Goal: Communication & Community: Answer question/provide support

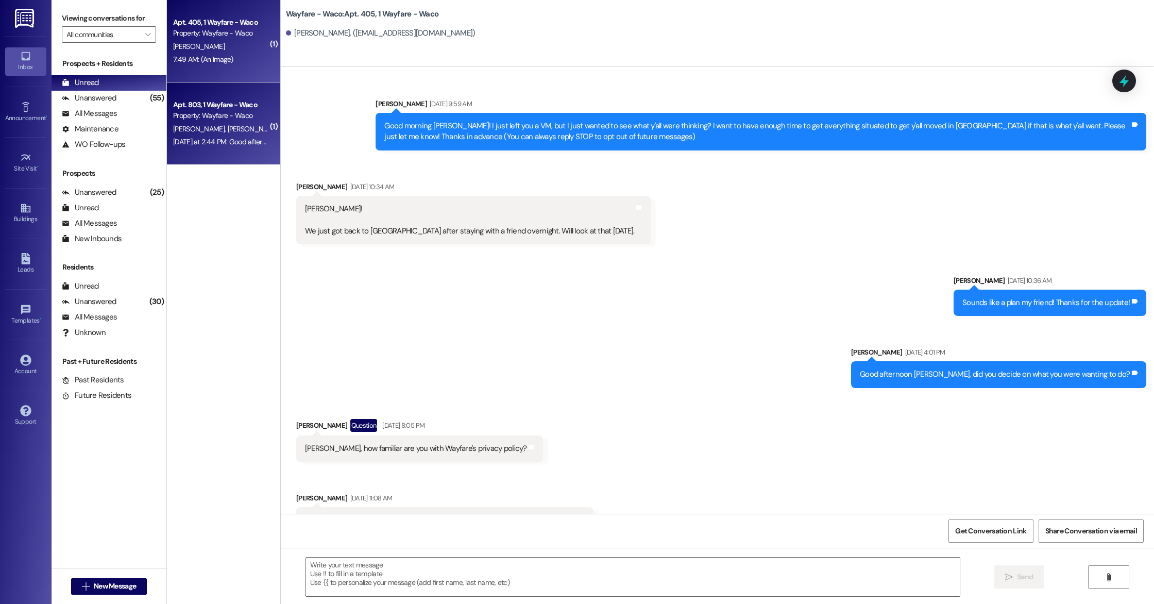
scroll to position [4919, 0]
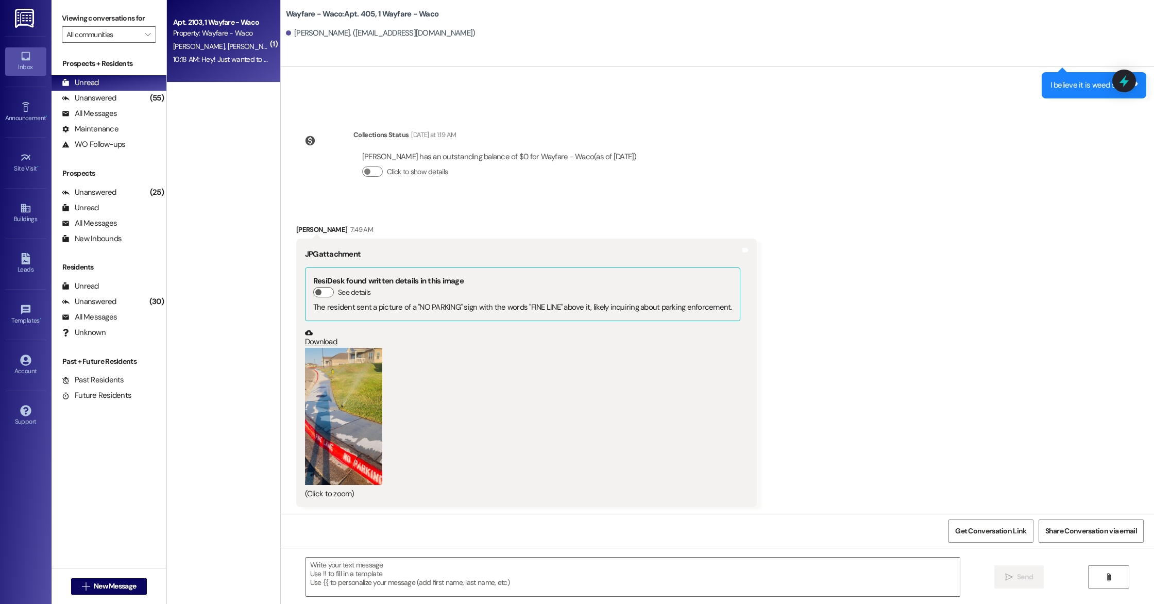
click at [214, 61] on div "10:18 AM: Hey! Just wanted to check on the check for the flooding issues, it's …" at bounding box center [402, 59] width 459 height 9
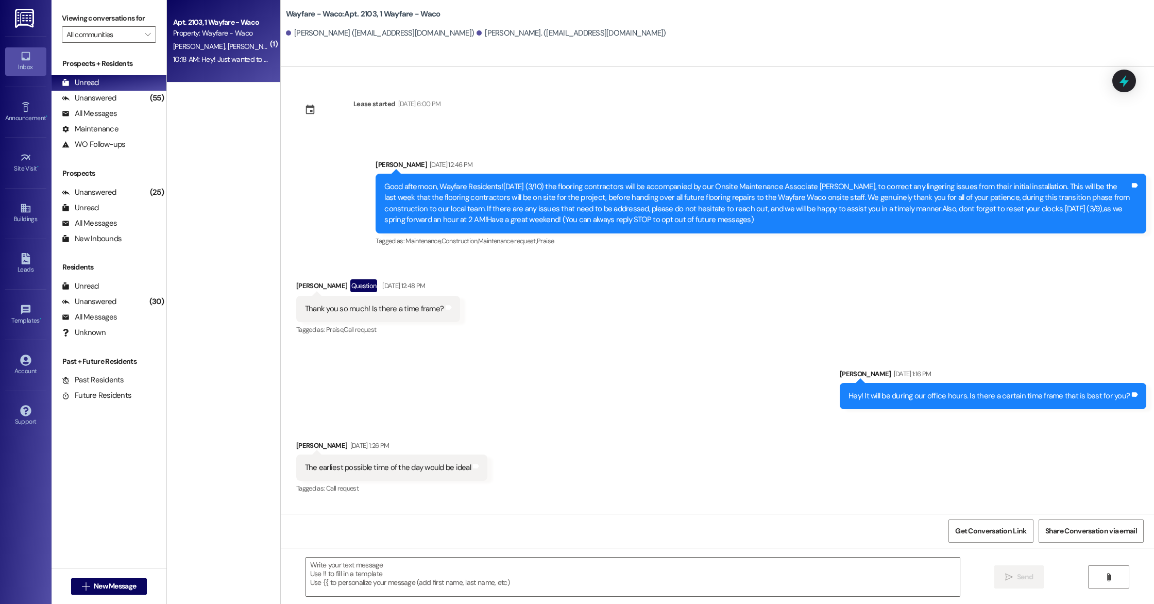
scroll to position [8712, 0]
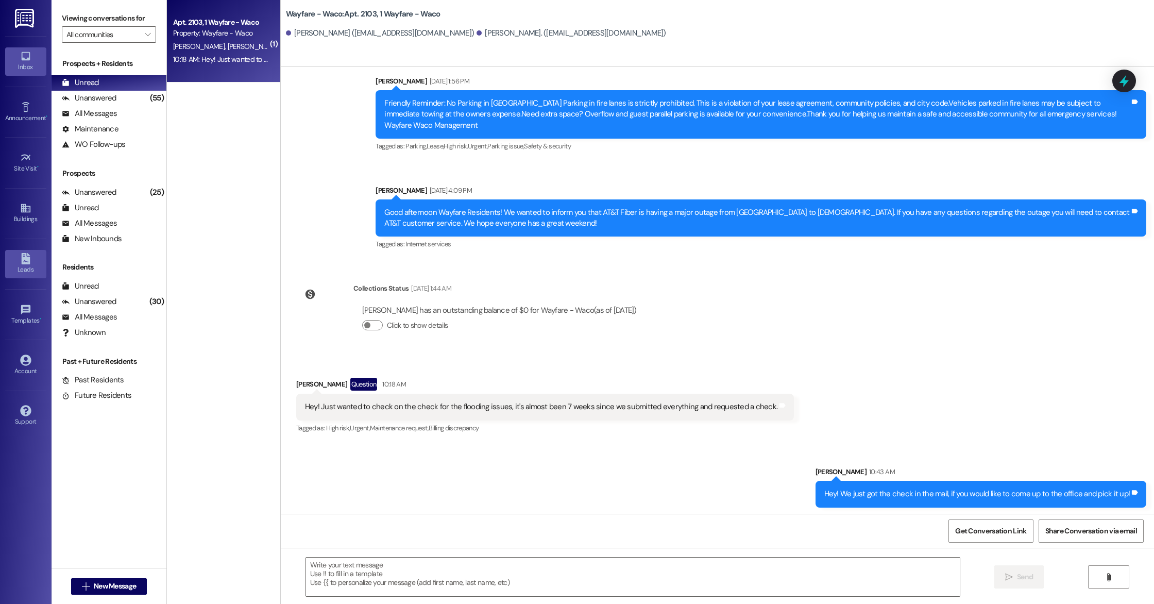
click at [33, 272] on div "Leads" at bounding box center [26, 269] width 52 height 10
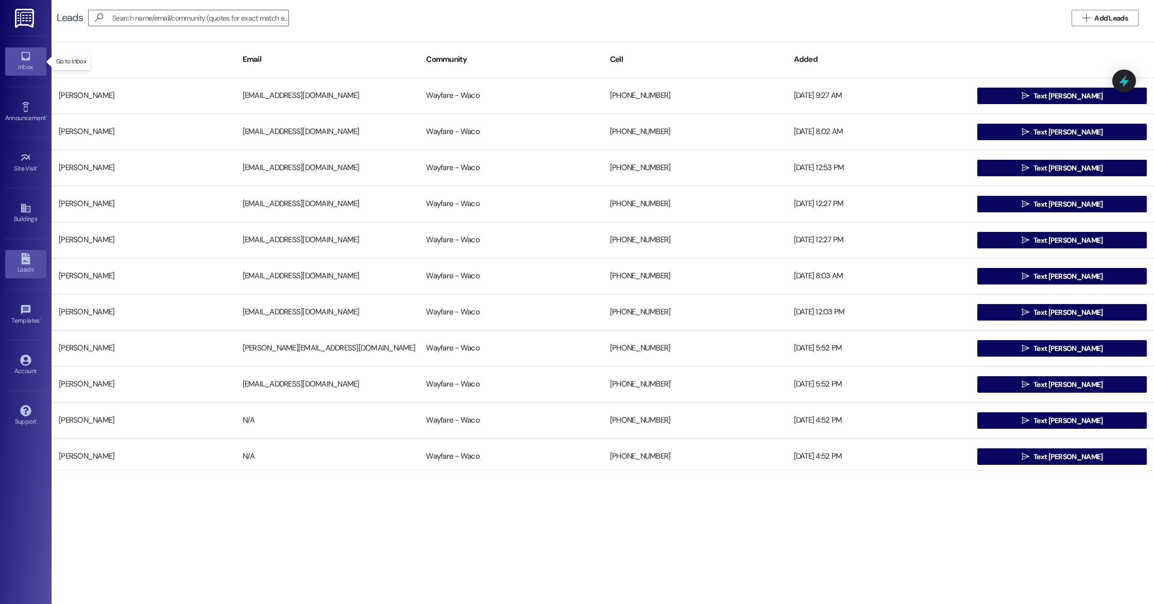
click at [24, 69] on div "Inbox" at bounding box center [26, 67] width 52 height 10
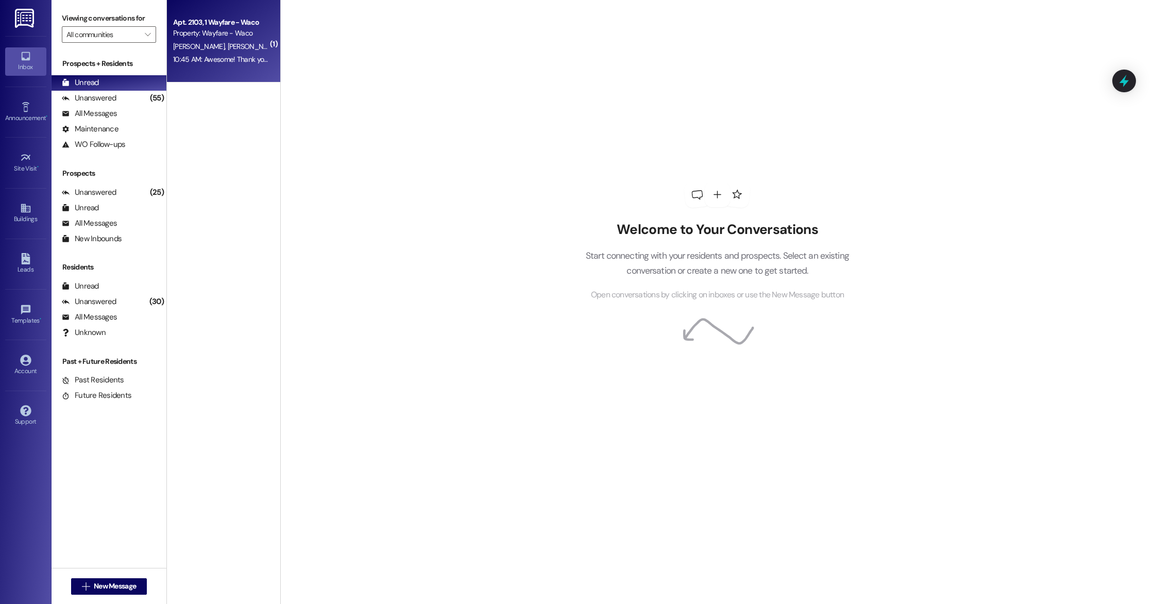
click at [241, 46] on div "[PERSON_NAME] [PERSON_NAME]" at bounding box center [220, 46] width 97 height 13
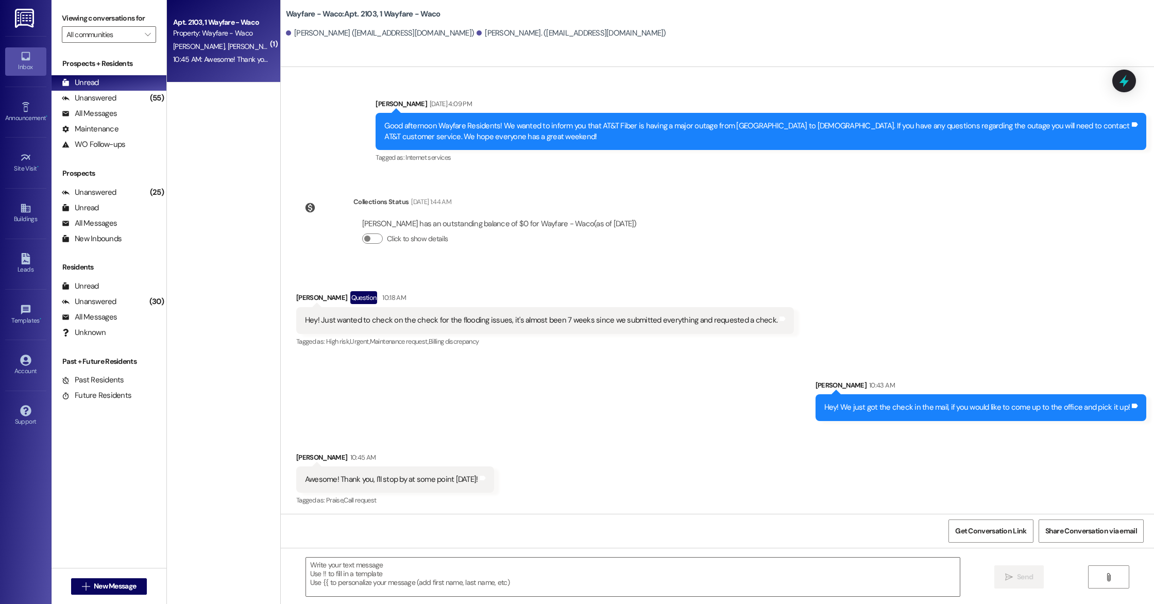
scroll to position [8799, 0]
click at [585, 573] on textarea at bounding box center [633, 576] width 654 height 39
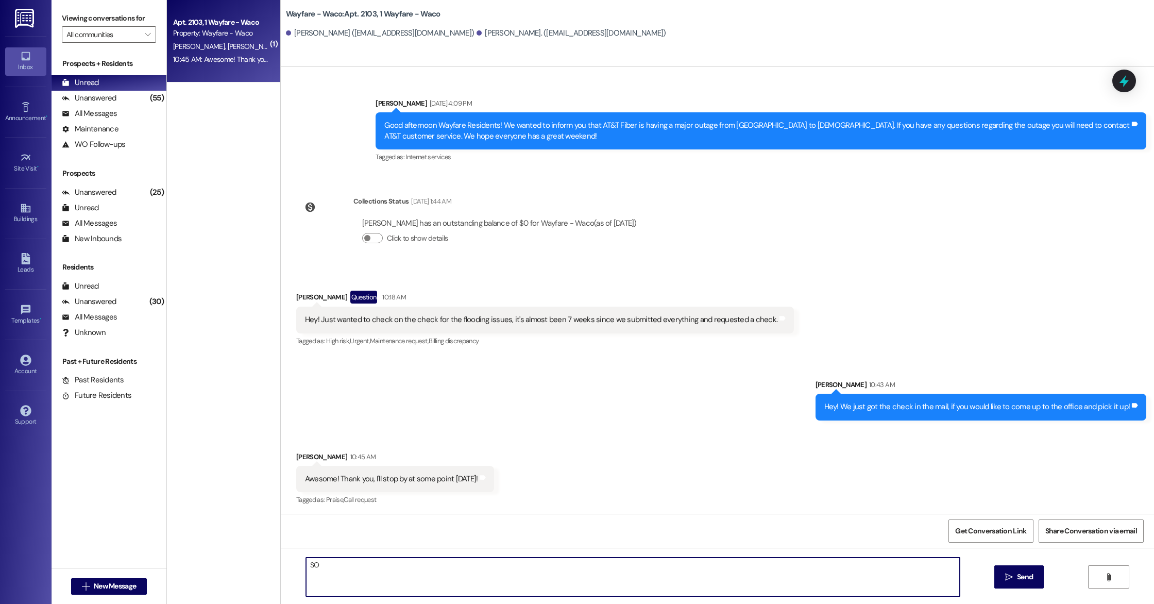
type textarea "S"
type textarea "Sounds good!"
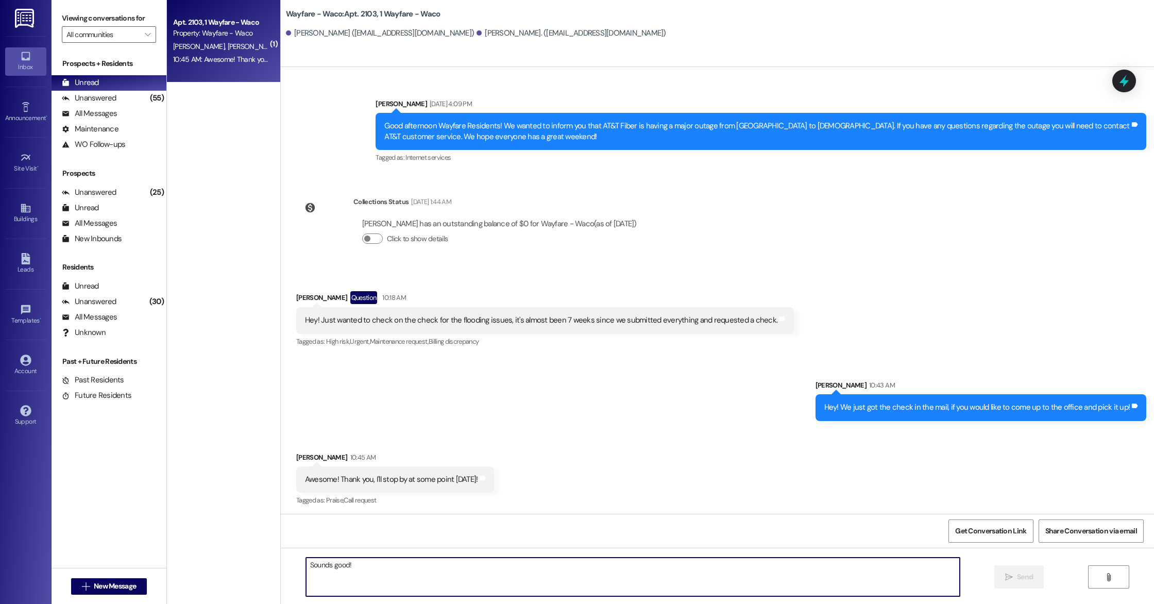
scroll to position [8871, 0]
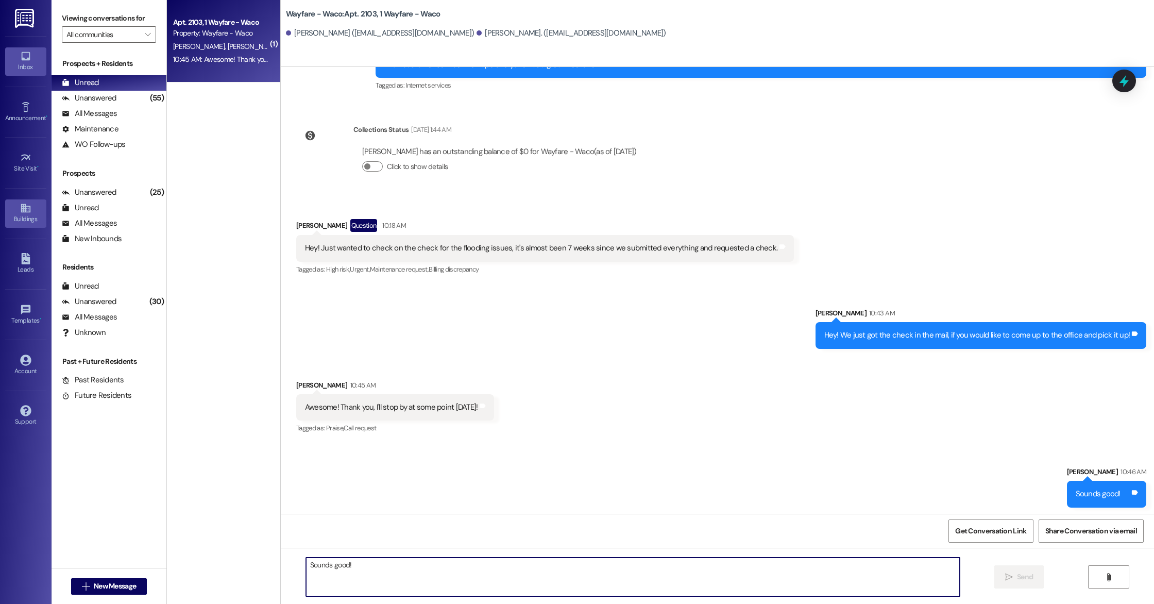
click at [22, 225] on link "Buildings" at bounding box center [25, 213] width 41 height 28
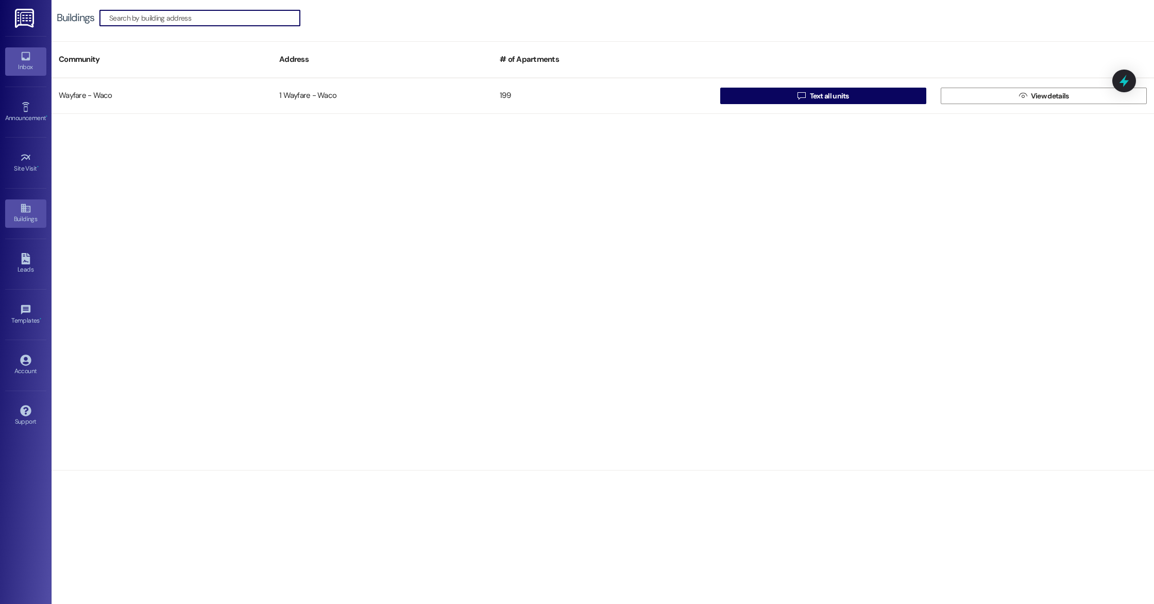
click at [24, 73] on link "Inbox" at bounding box center [25, 61] width 41 height 28
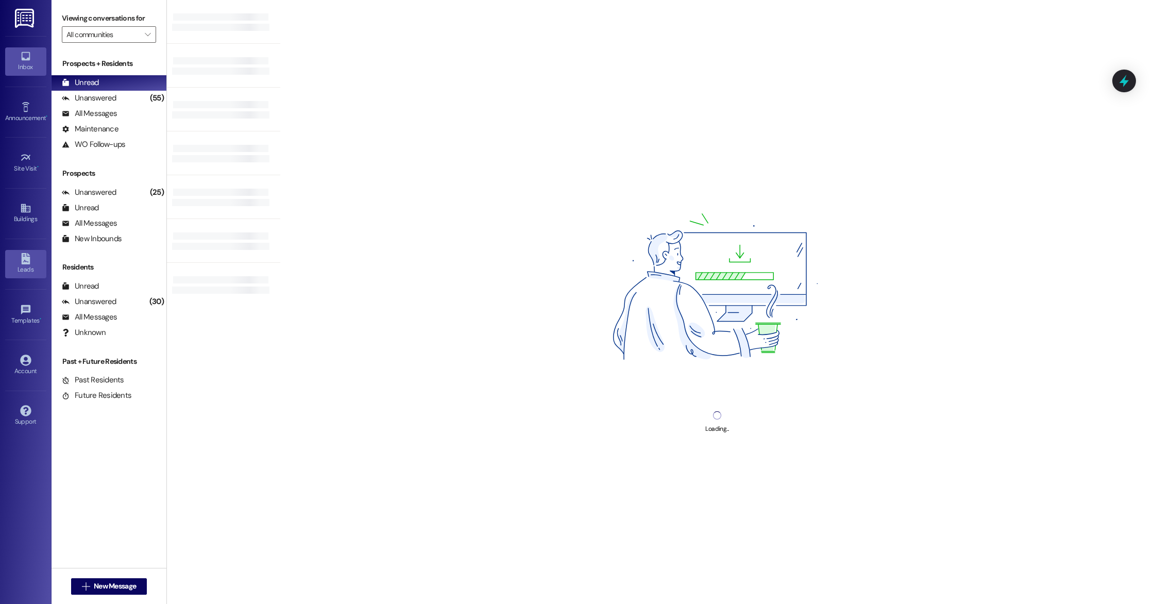
click at [29, 268] on div "Leads" at bounding box center [26, 269] width 52 height 10
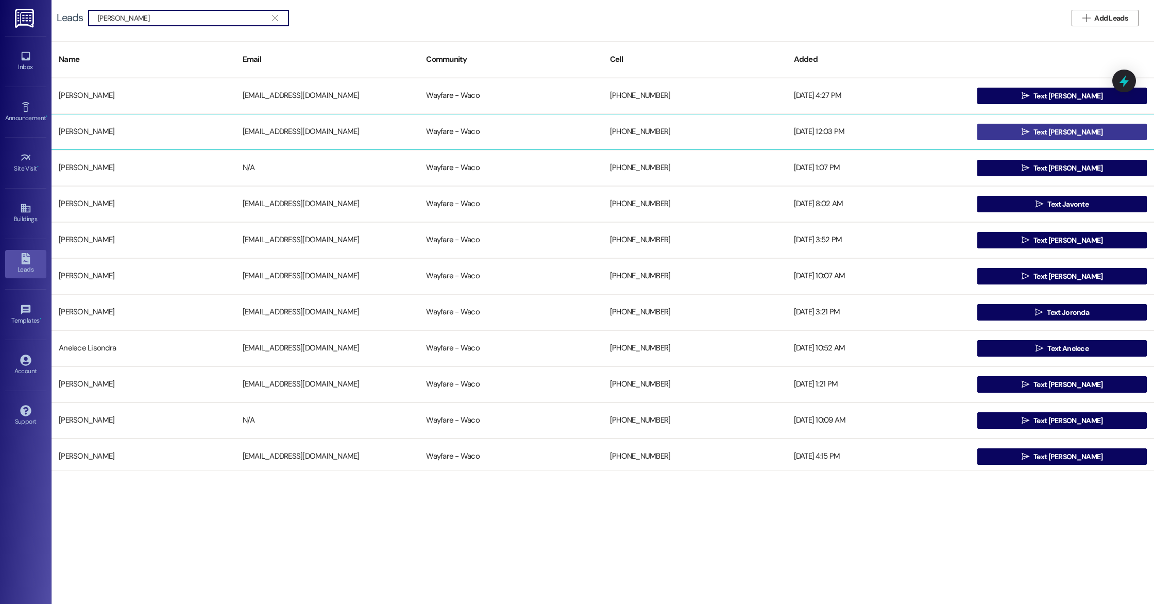
type input "[PERSON_NAME]"
click at [1100, 133] on button " Text [PERSON_NAME]" at bounding box center [1062, 132] width 170 height 16
